Goal: Share content

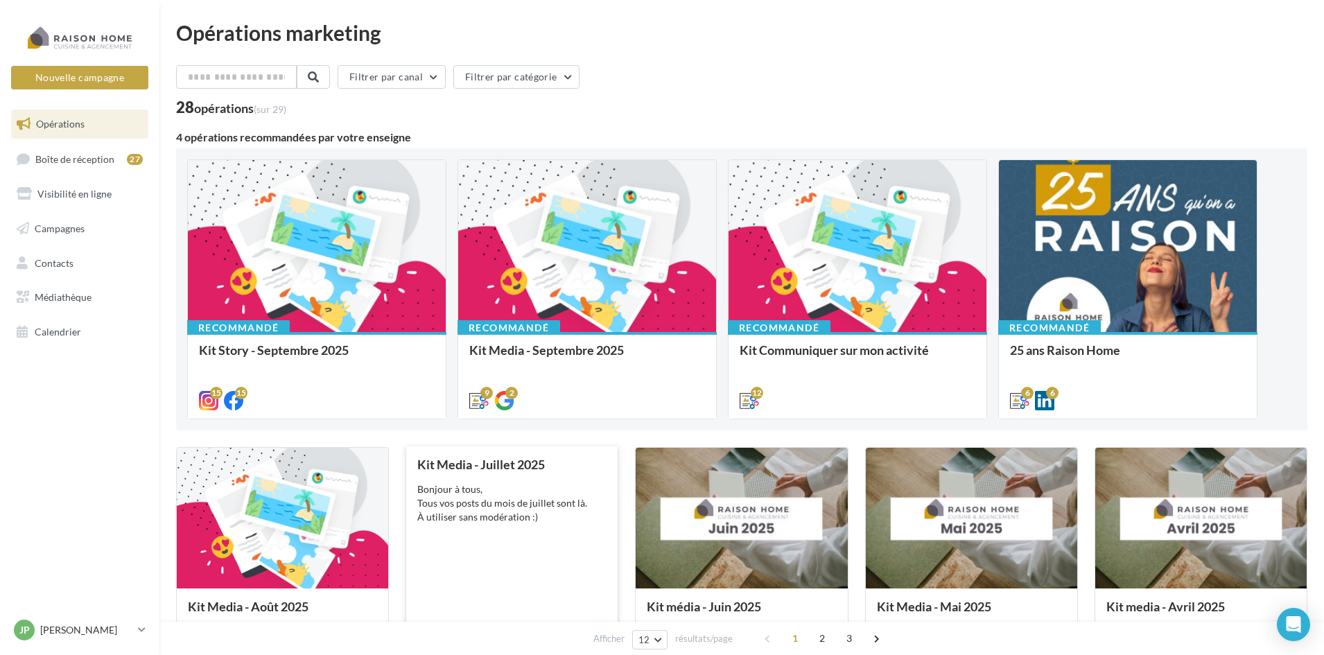
click at [488, 494] on div "Bonjour à tous, Tous vos posts du mois de juillet sont là. À utiliser sans modé…" at bounding box center [511, 504] width 189 height 42
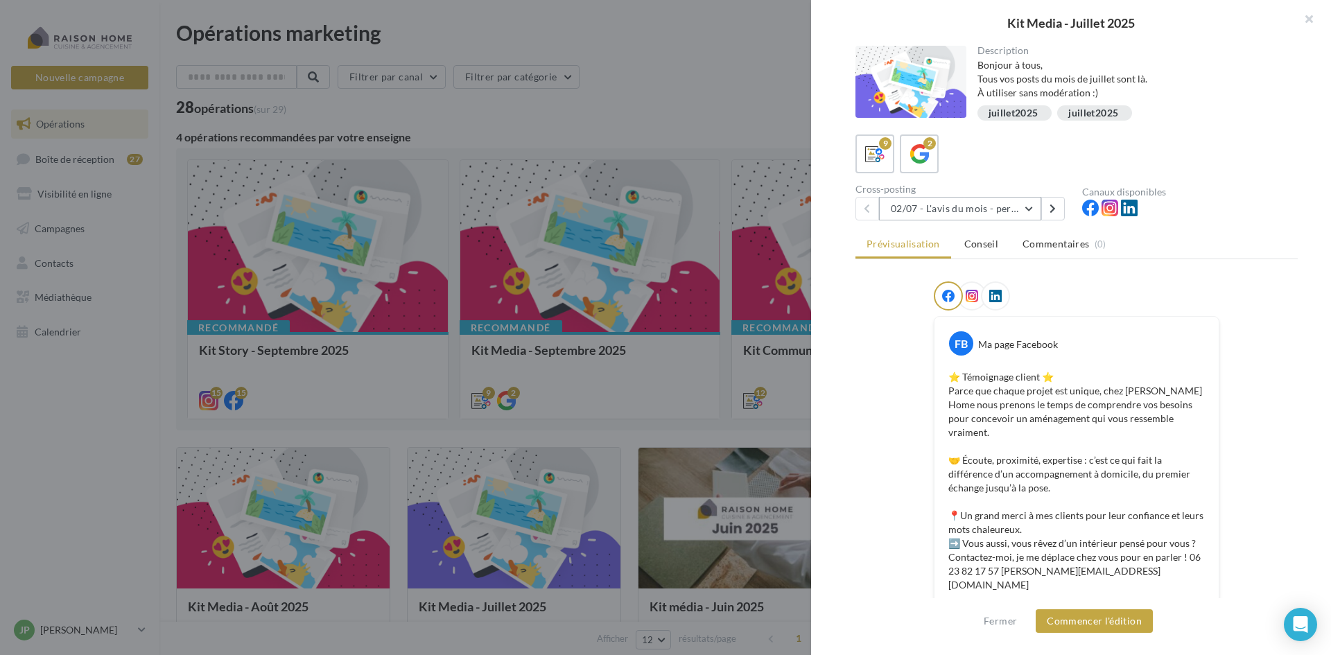
click at [956, 209] on button "02/07 - L'avis du mois - personnalisble" at bounding box center [960, 209] width 162 height 24
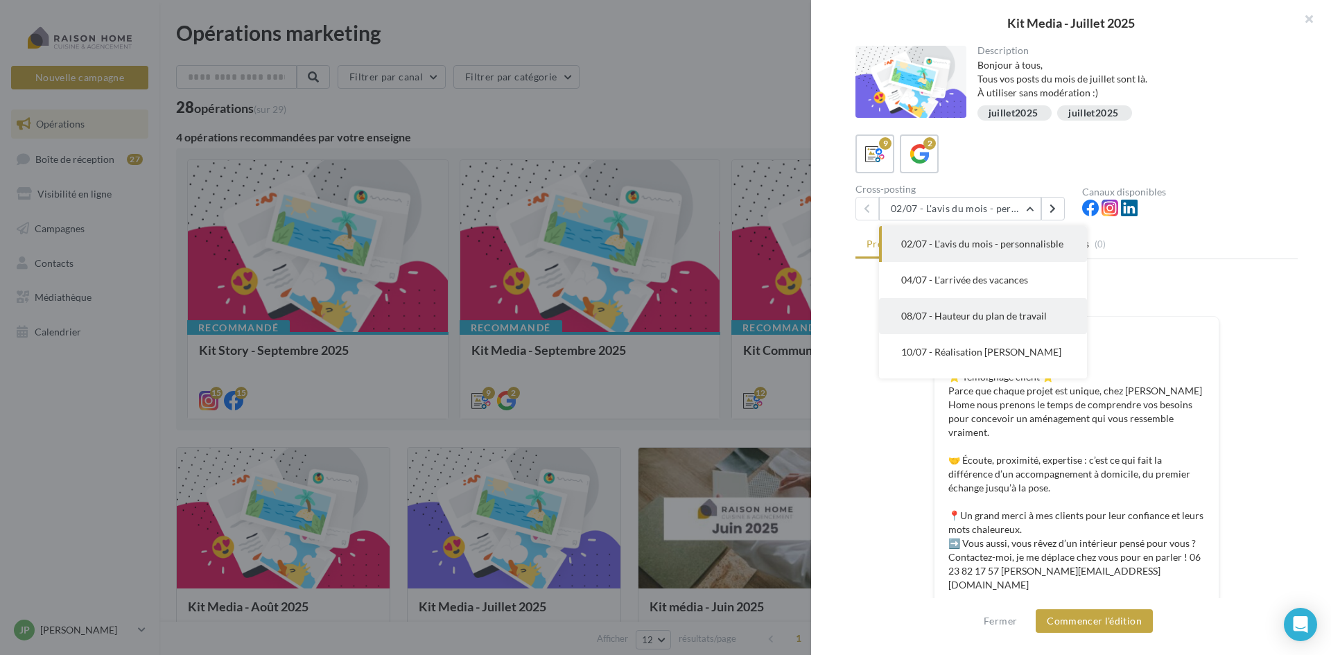
click at [946, 322] on span "08/07 - Hauteur du plan de travail" at bounding box center [974, 316] width 146 height 12
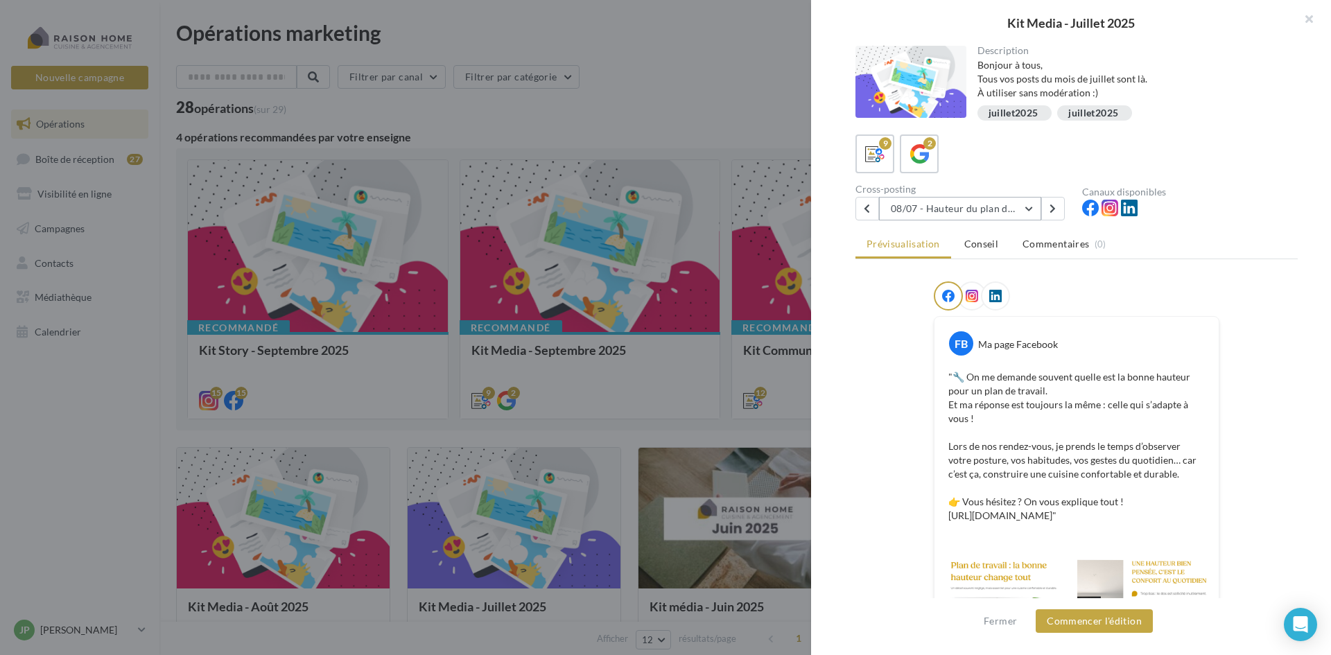
click at [972, 214] on button "08/07 - Hauteur du plan de travail" at bounding box center [960, 209] width 162 height 24
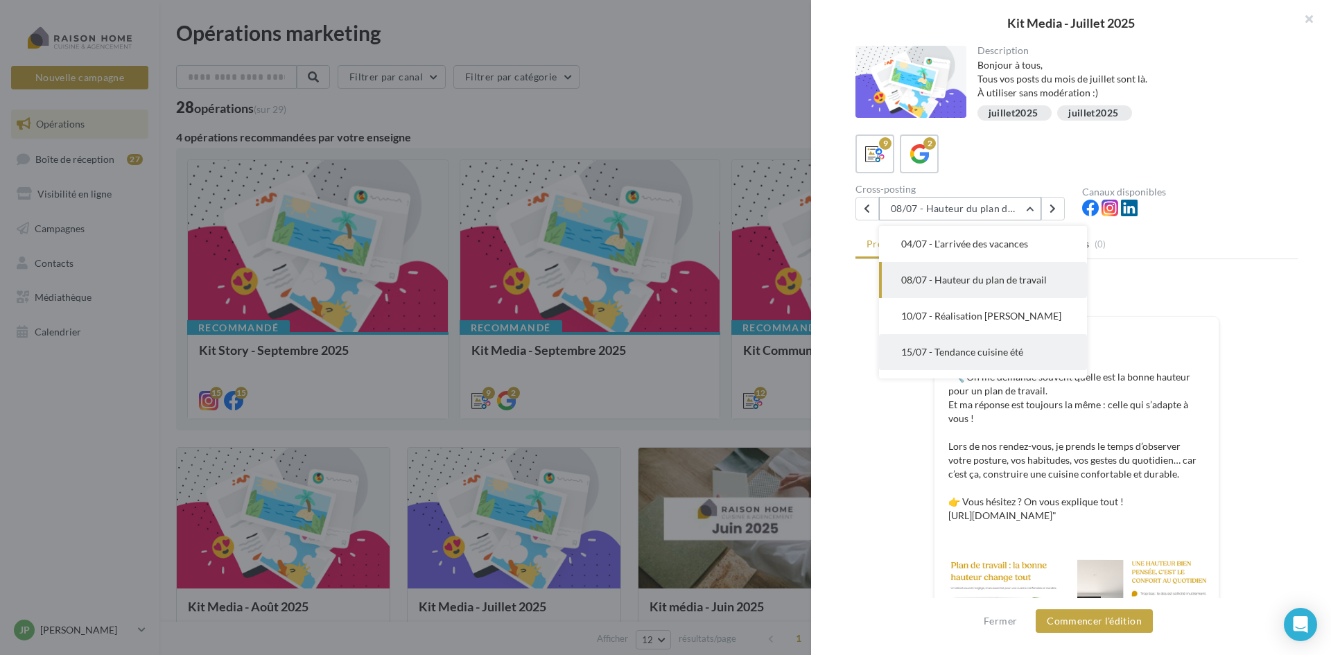
scroll to position [105, 0]
click at [963, 288] on span "15/07 - Tendance cuisine été" at bounding box center [962, 283] width 122 height 12
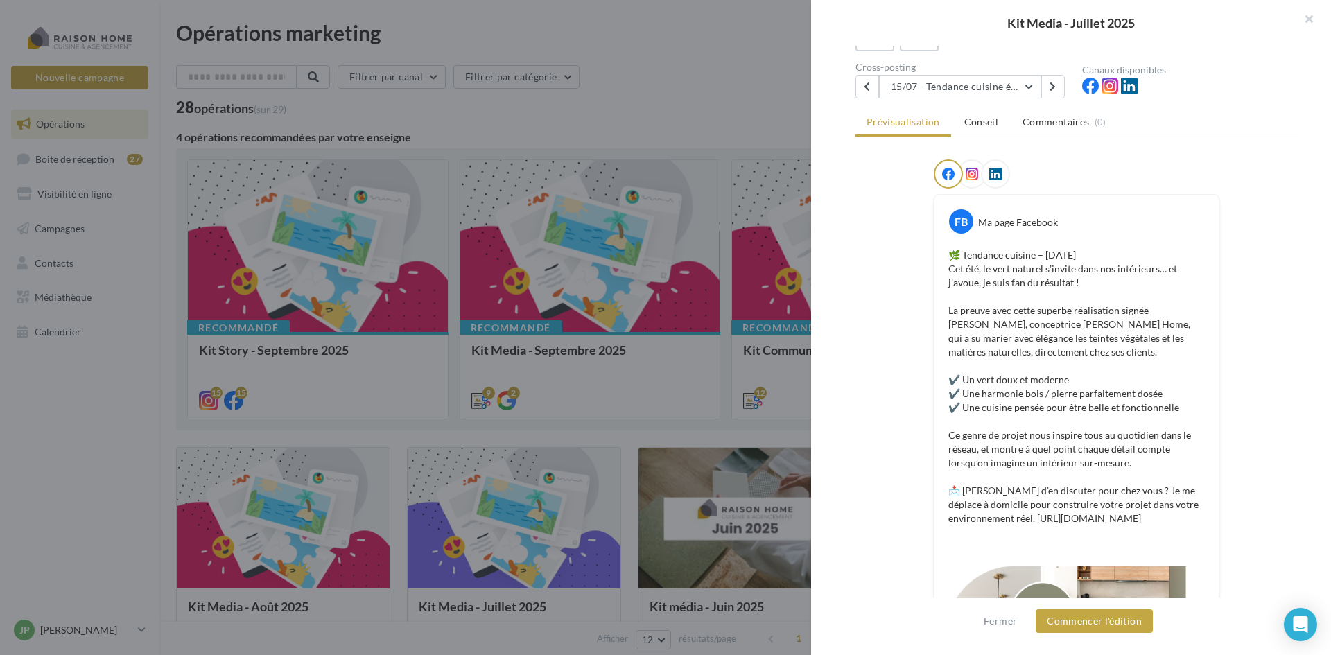
scroll to position [0, 0]
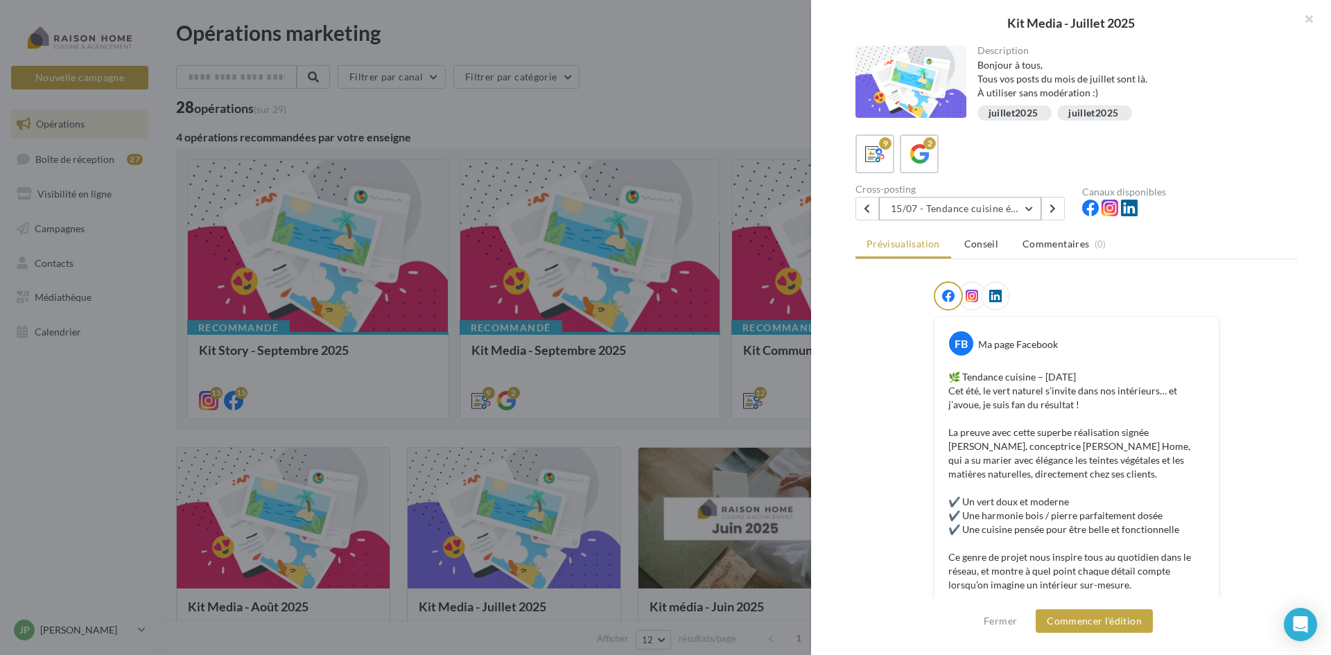
click at [947, 211] on button "15/07 - Tendance cuisine été" at bounding box center [960, 209] width 162 height 24
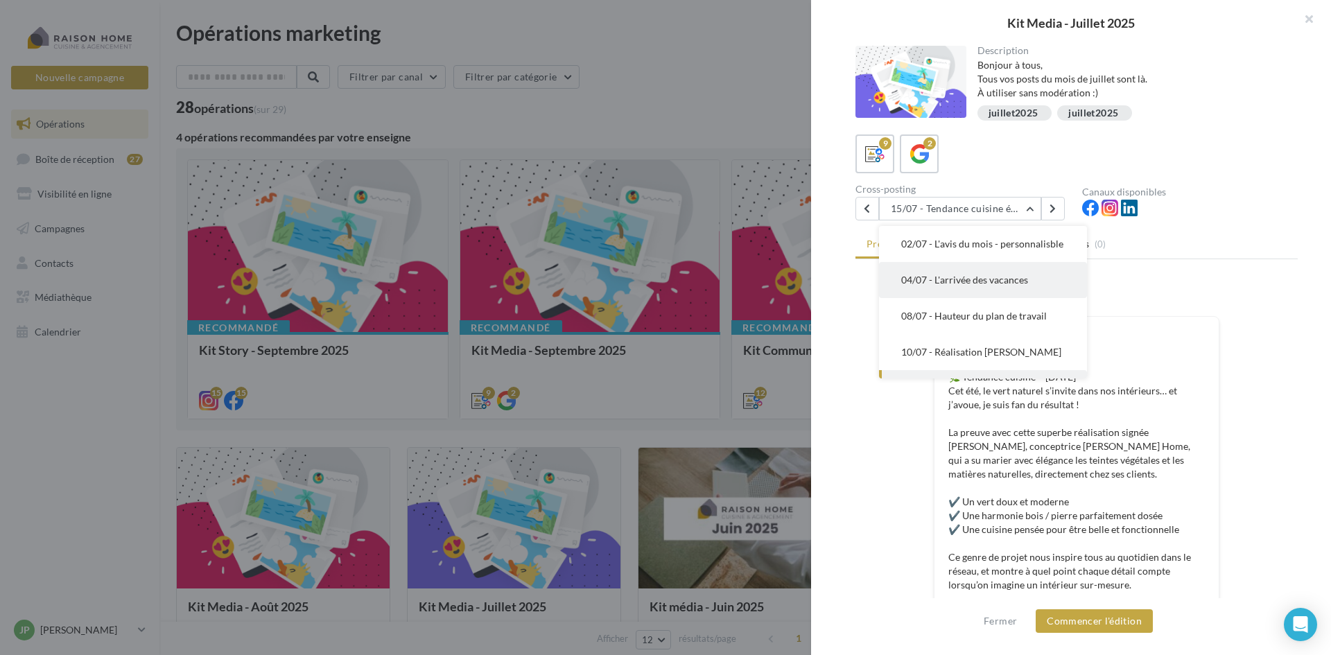
click at [964, 286] on span "04/07 - L'arrivée des vacances" at bounding box center [964, 280] width 127 height 12
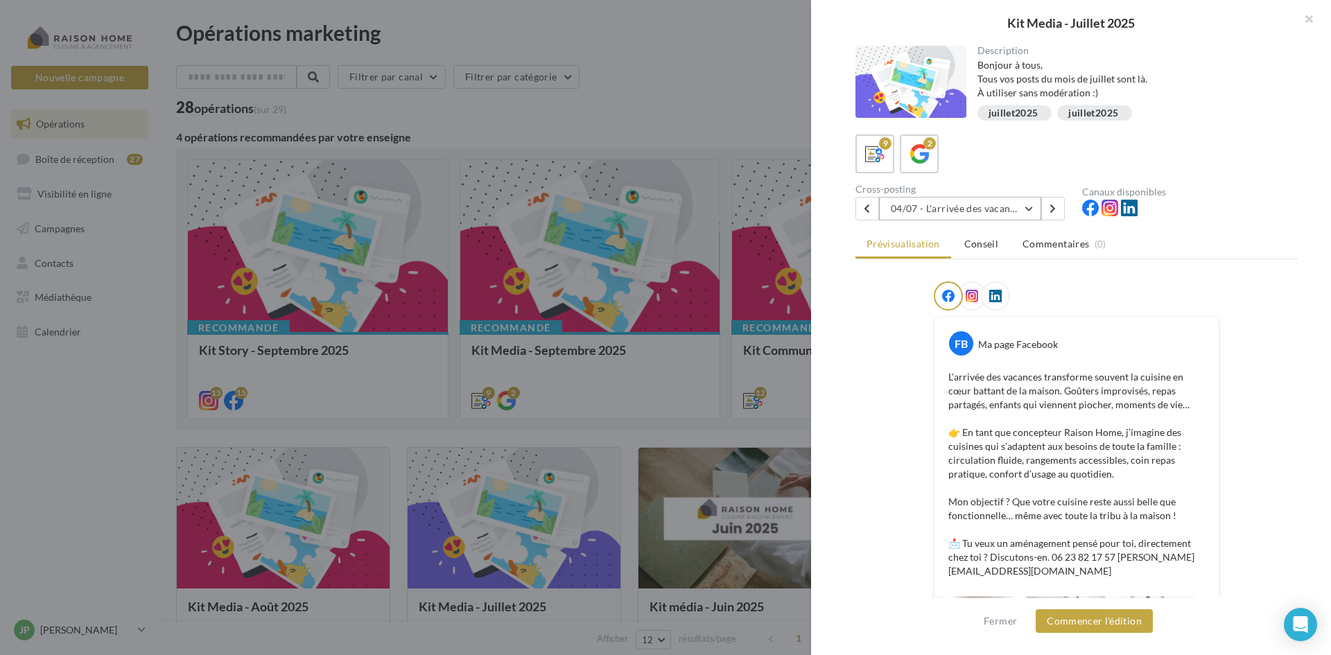
click at [950, 212] on button "04/07 - L'arrivée des vacances" at bounding box center [960, 209] width 162 height 24
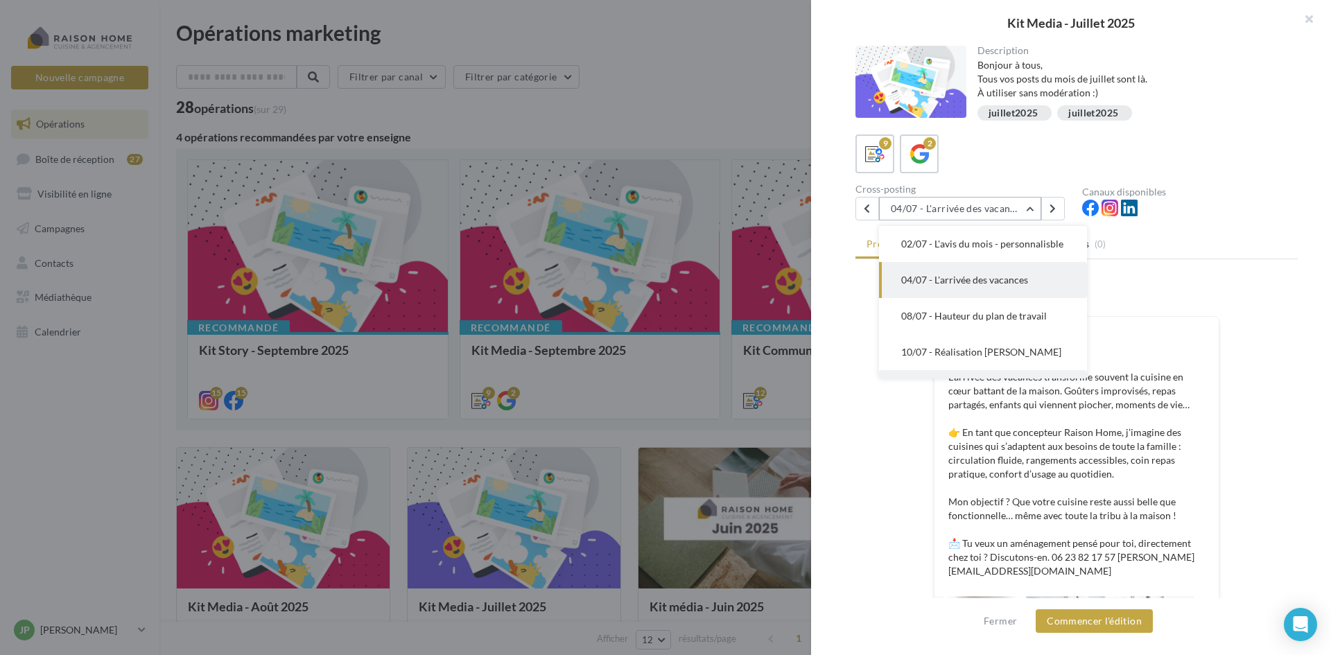
scroll to position [69, 0]
click at [975, 252] on span "08/07 - Hauteur du plan de travail" at bounding box center [974, 247] width 146 height 12
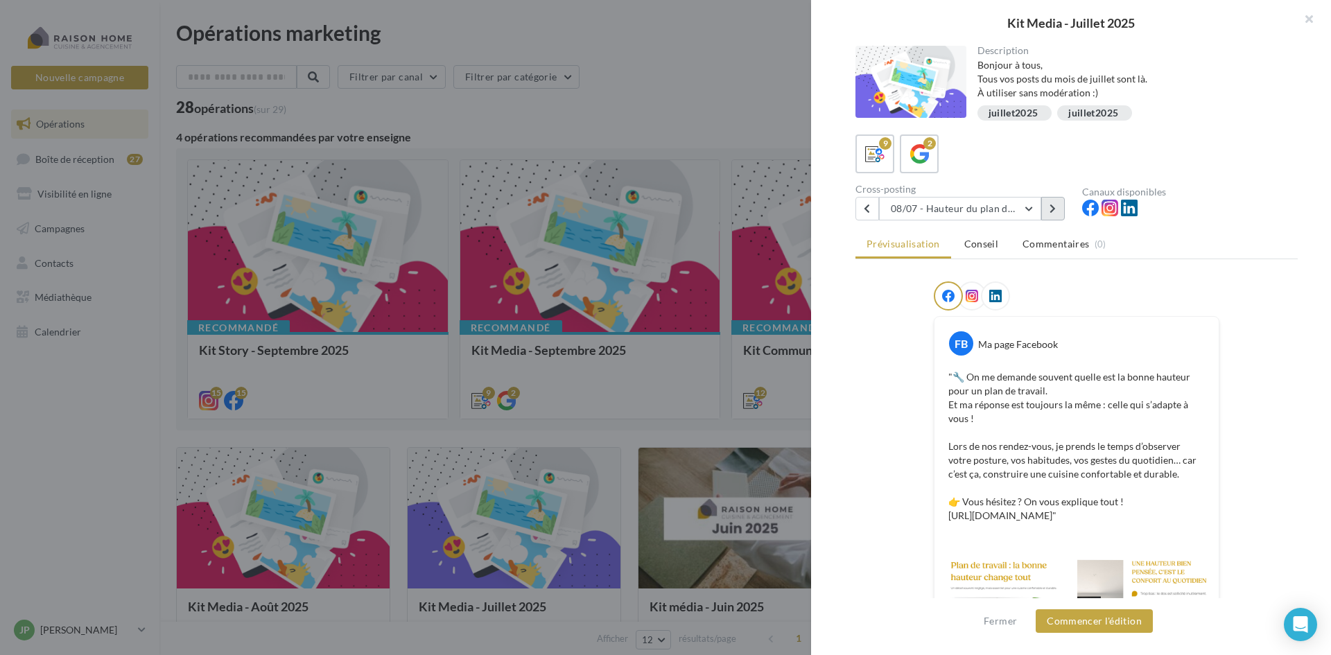
click at [1052, 209] on icon at bounding box center [1053, 209] width 6 height 10
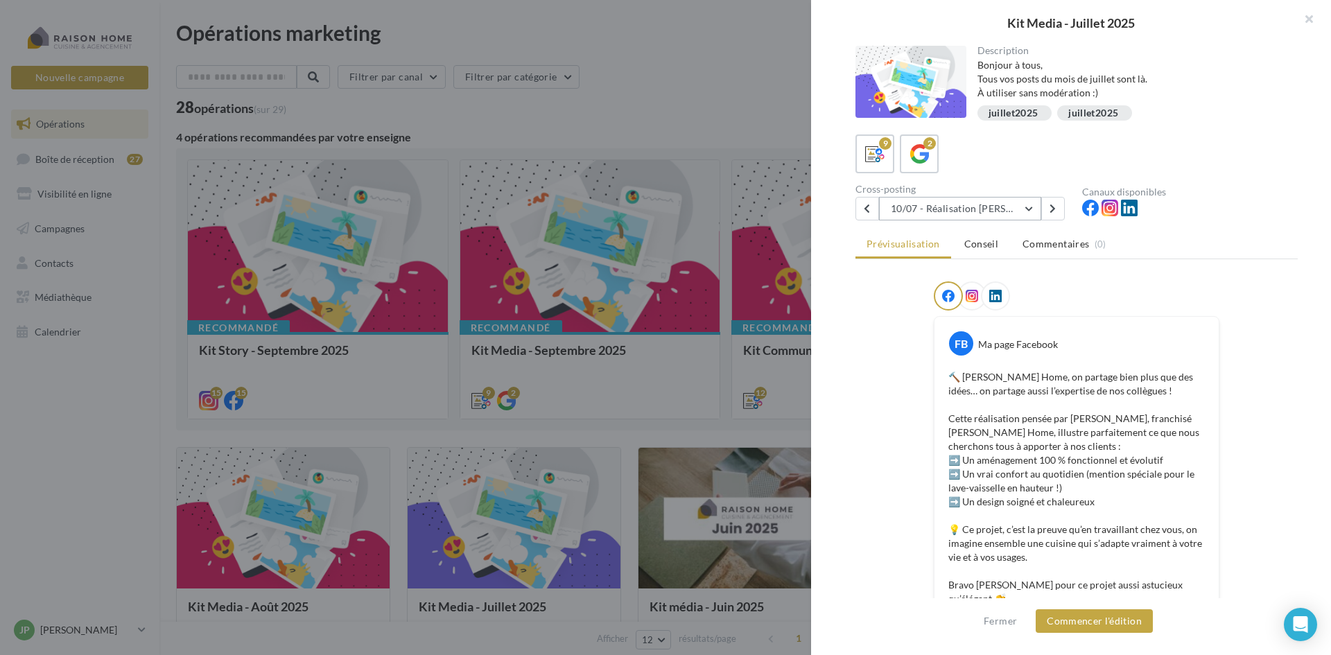
click at [991, 209] on button "10/07 - Réalisation Steven Le Puil" at bounding box center [960, 209] width 162 height 24
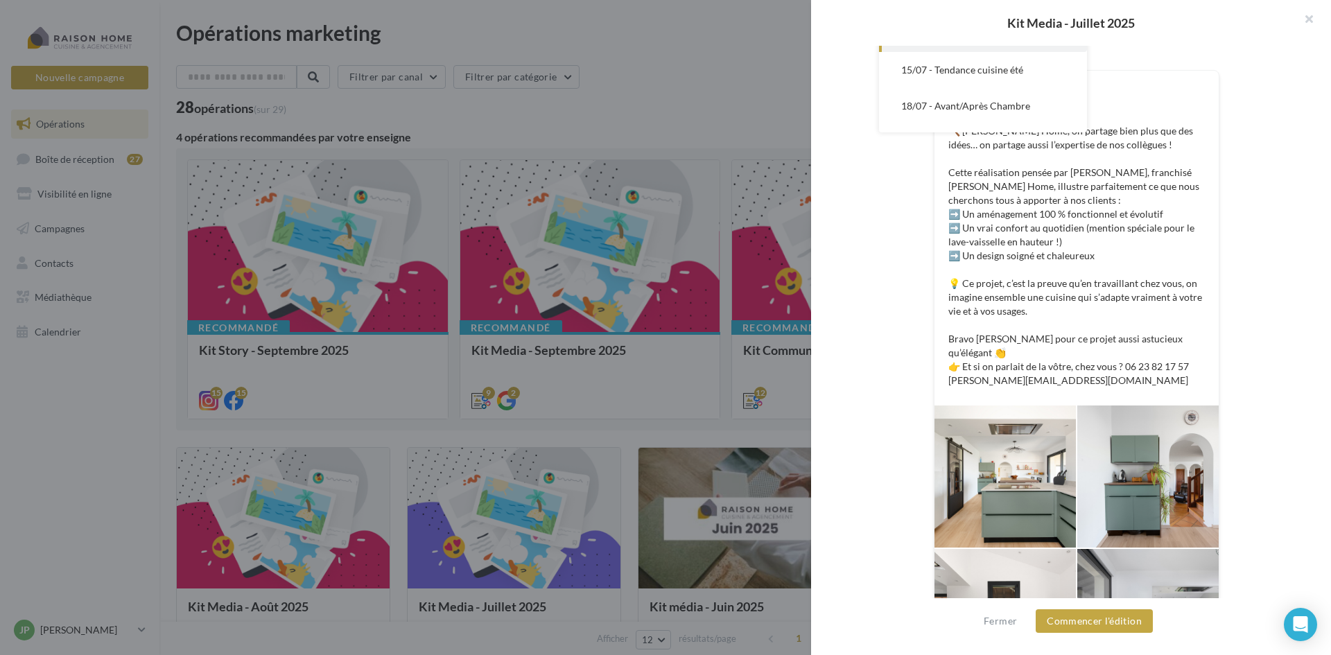
scroll to position [331, 0]
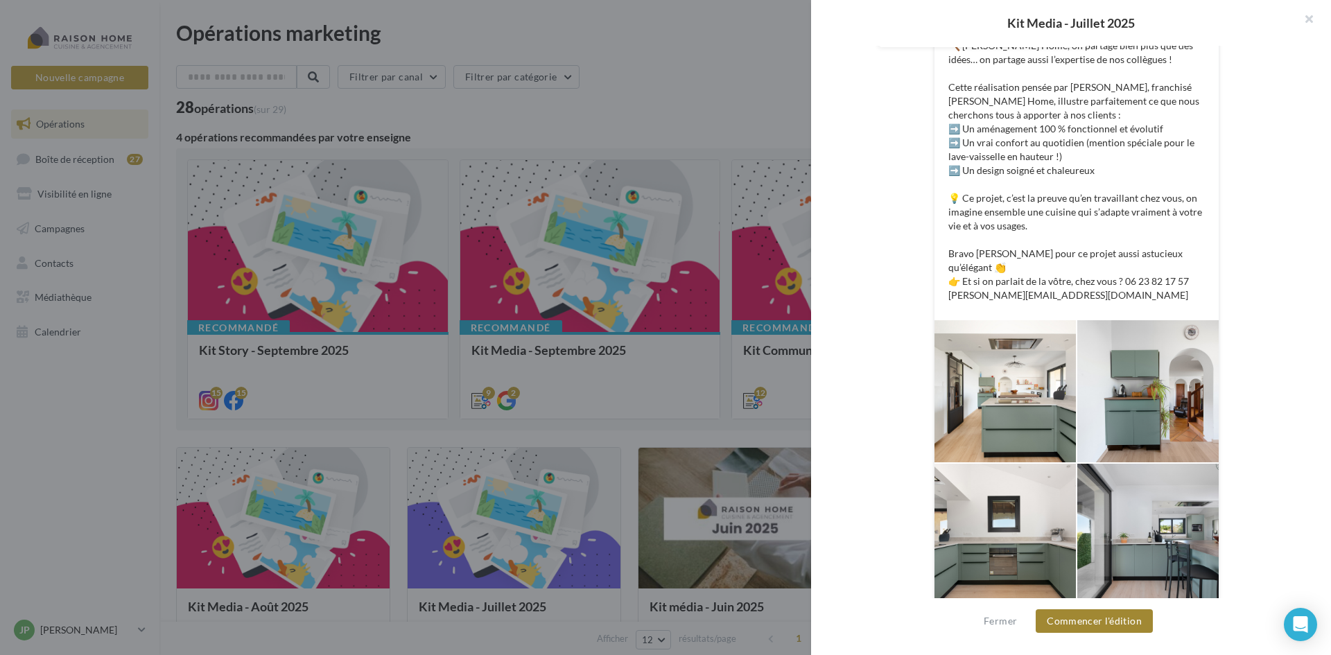
click at [1087, 617] on button "Commencer l'édition" at bounding box center [1094, 621] width 117 height 24
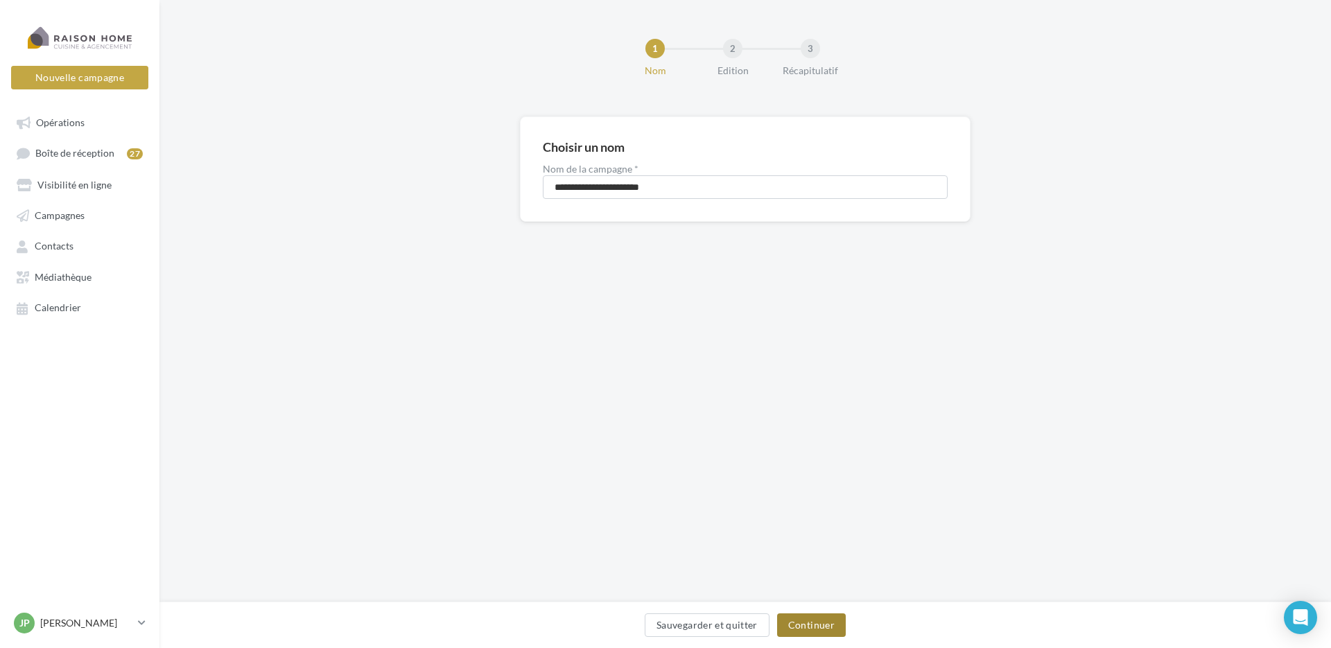
click at [810, 620] on button "Continuer" at bounding box center [811, 626] width 69 height 24
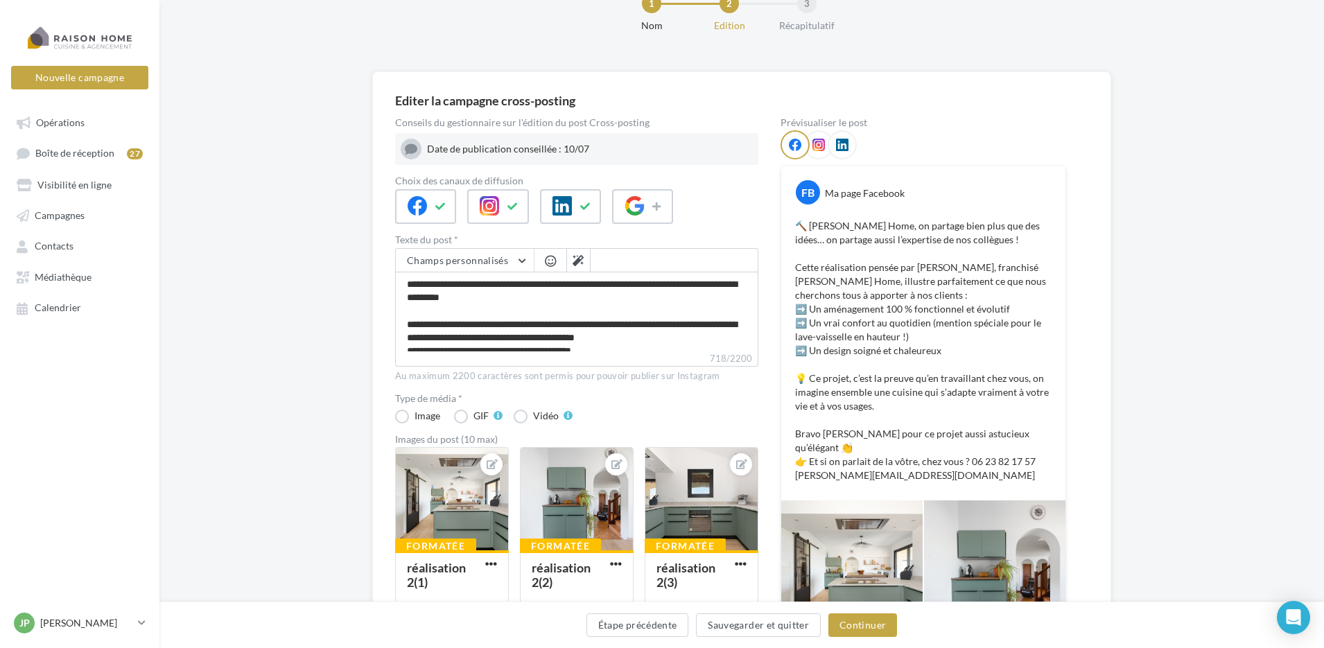
scroll to position [69, 0]
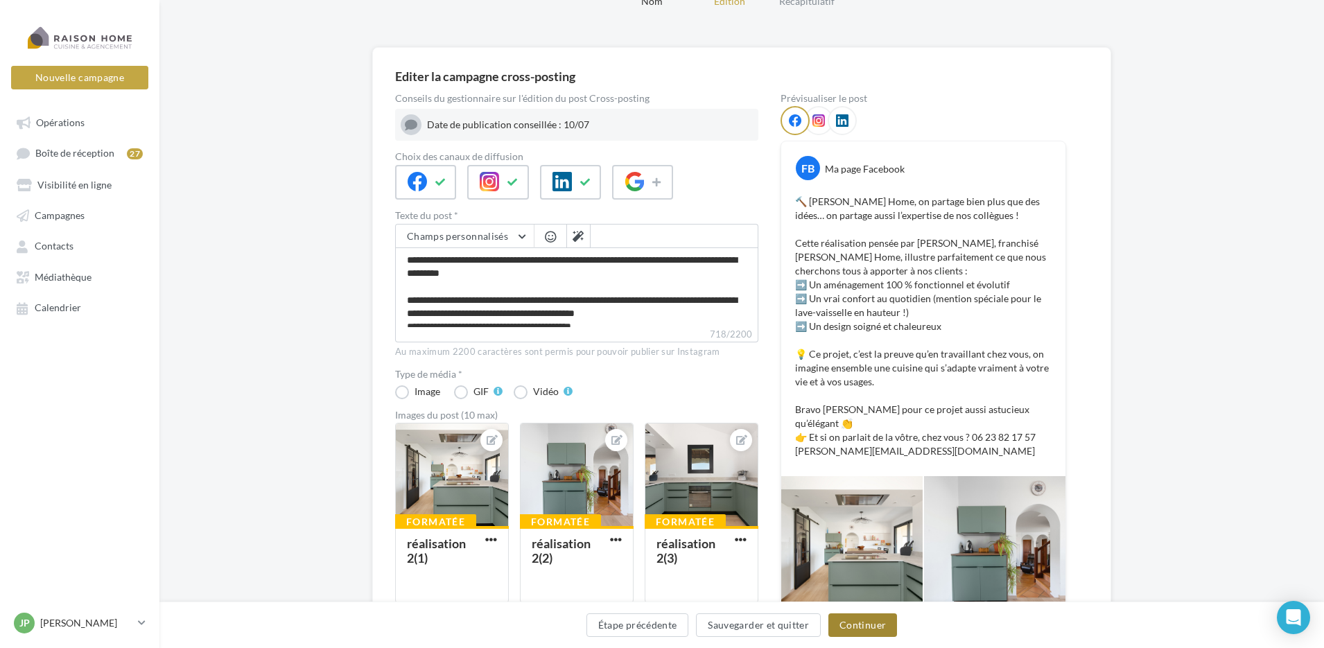
click at [873, 626] on button "Continuer" at bounding box center [862, 626] width 69 height 24
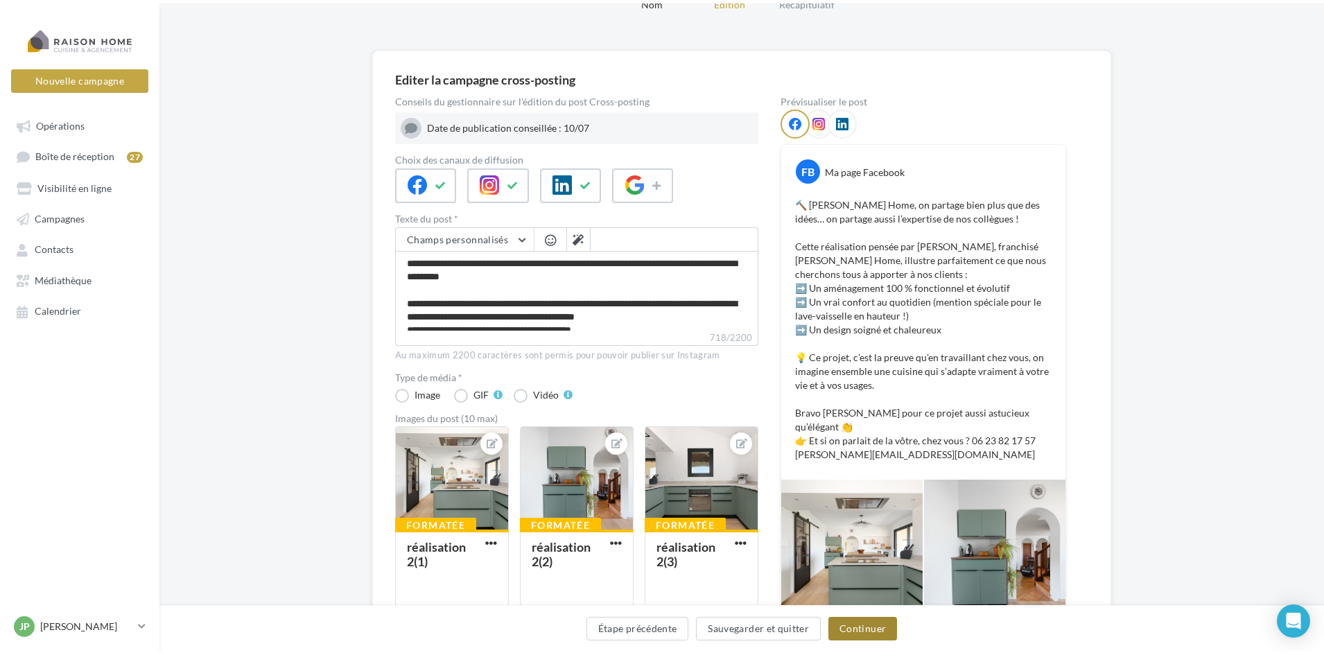
scroll to position [0, 0]
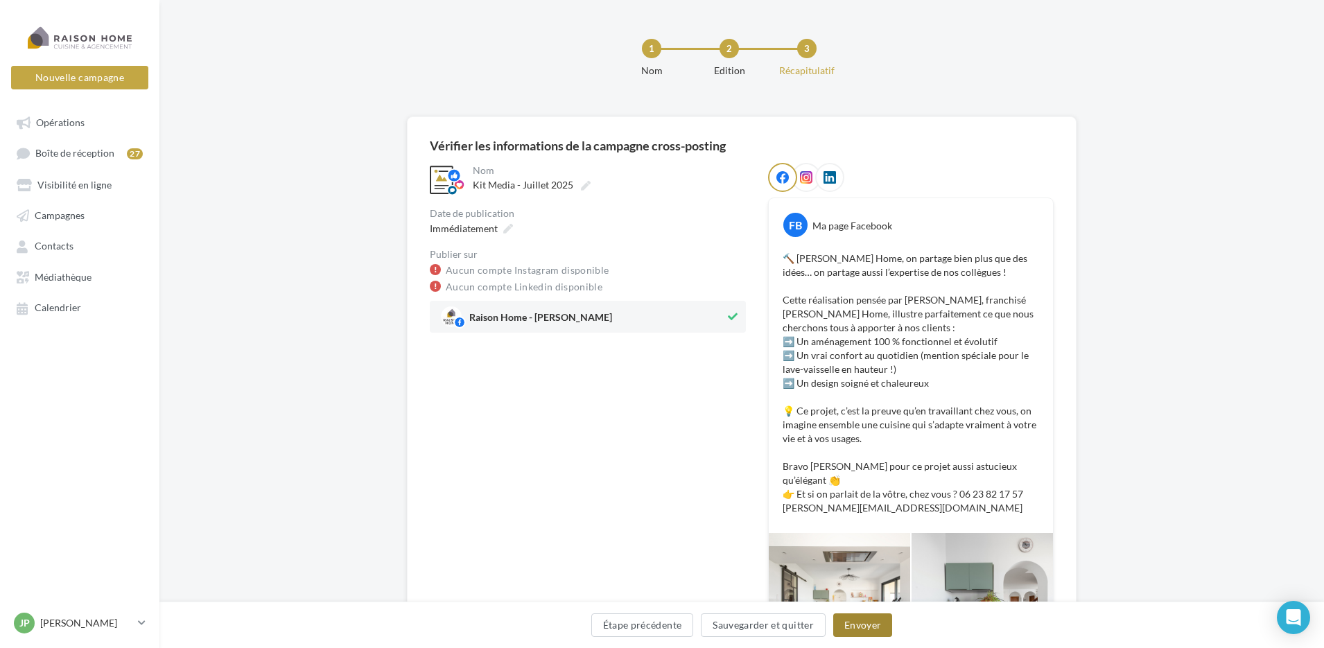
click at [867, 628] on button "Envoyer" at bounding box center [862, 626] width 59 height 24
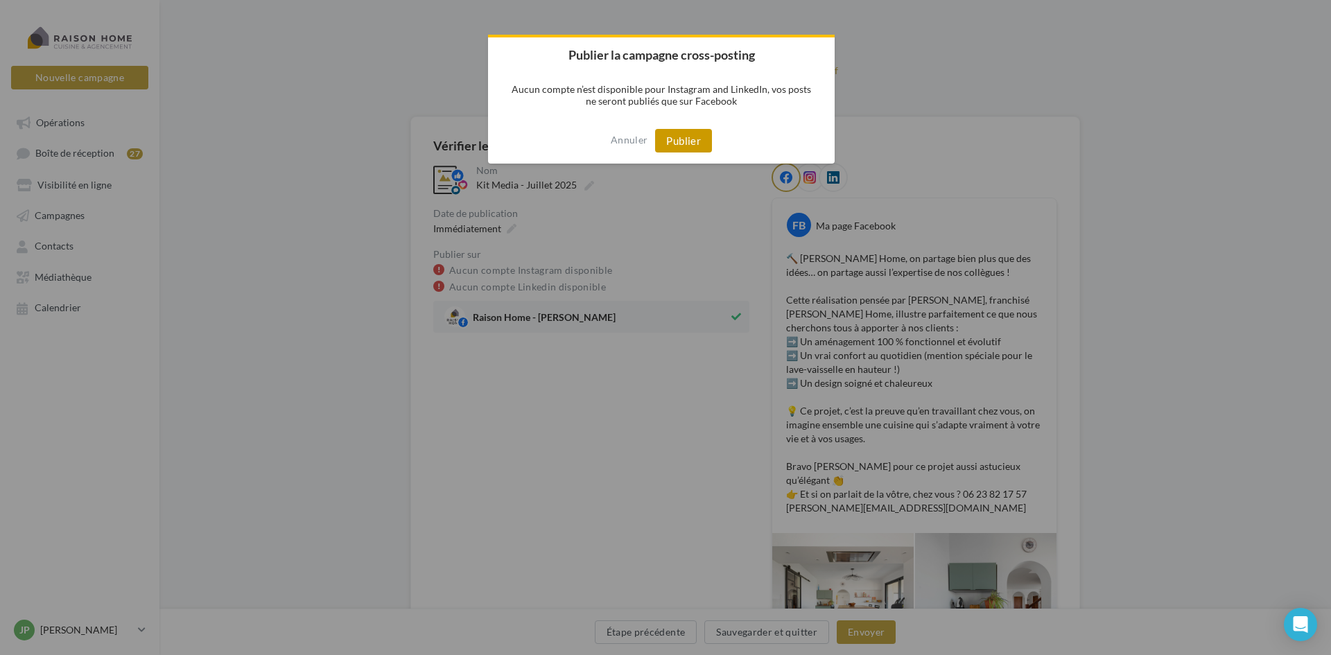
click at [677, 137] on button "Publier" at bounding box center [683, 141] width 57 height 24
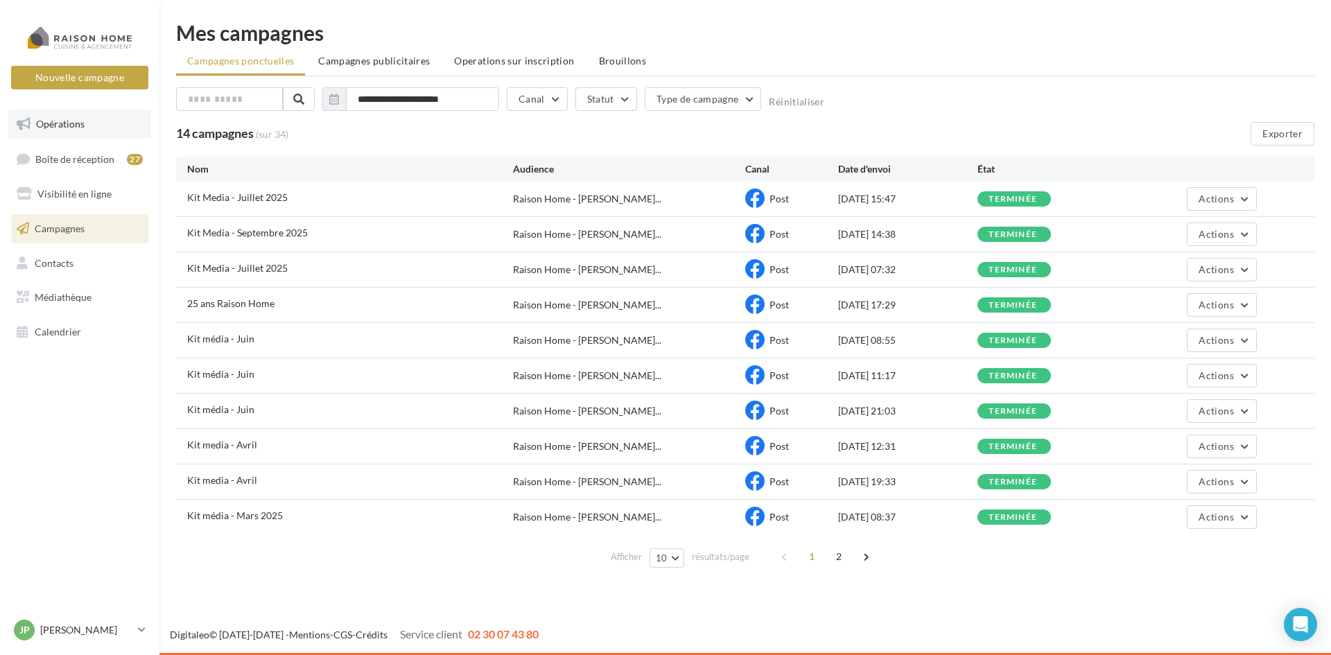
click at [74, 126] on span "Opérations" at bounding box center [60, 124] width 49 height 12
